Goal: Entertainment & Leisure: Consume media (video, audio)

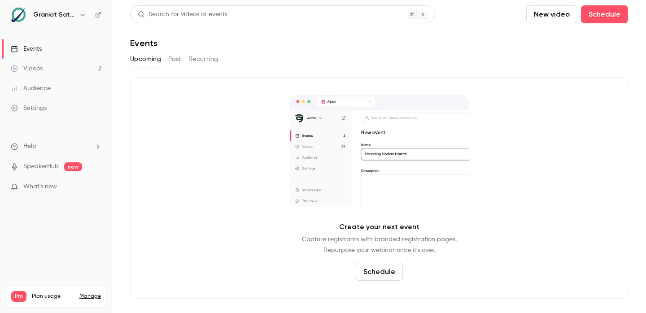
click at [83, 72] on link "Videos 2" at bounding box center [56, 69] width 112 height 20
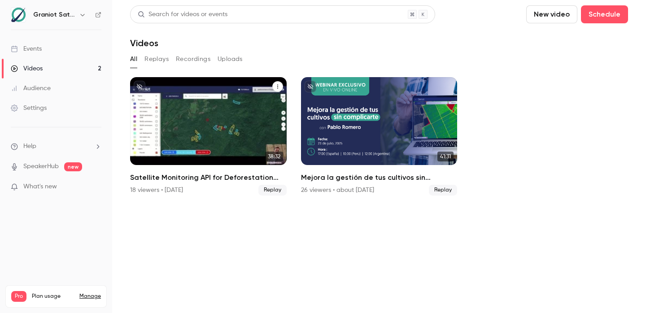
click at [196, 176] on h2 "Satellite Monitoring API for Deforestation Verification – EUDR Supply Chains" at bounding box center [208, 177] width 157 height 11
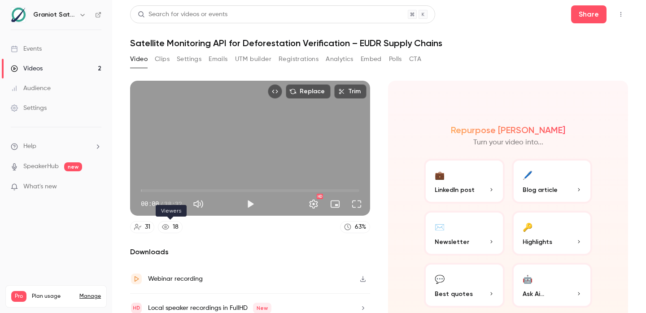
click at [171, 230] on link "18" at bounding box center [170, 227] width 25 height 12
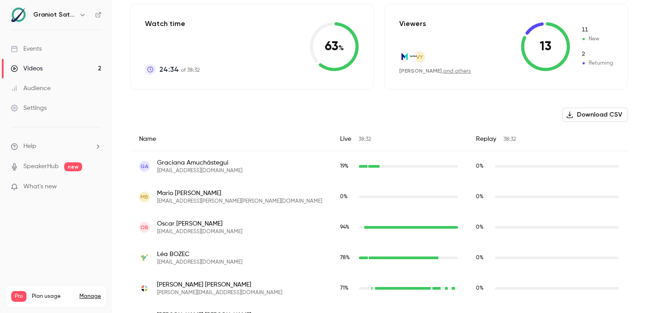
scroll to position [220, 0]
